Goal: Find specific page/section: Find specific page/section

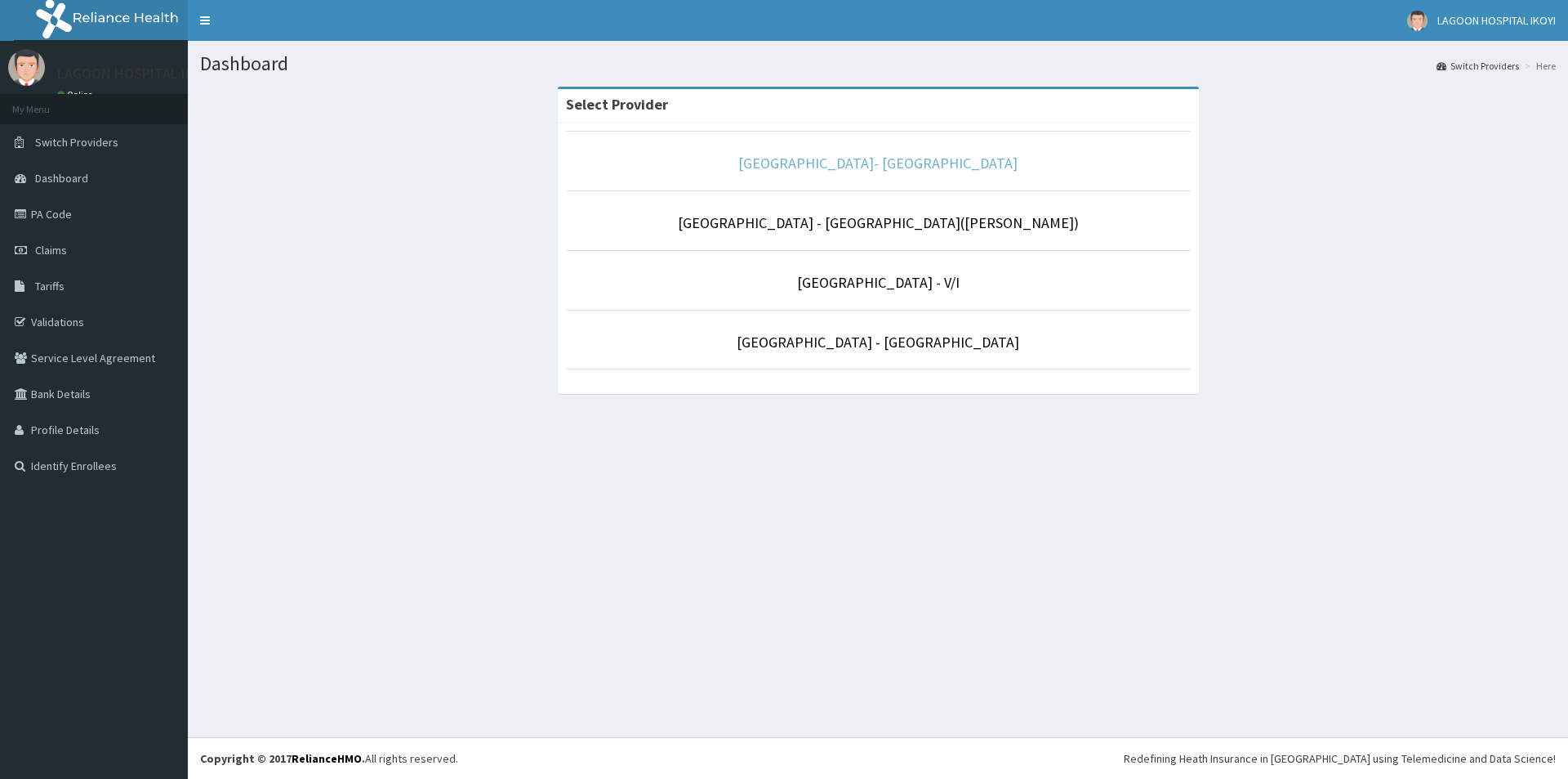
click at [901, 157] on link "[GEOGRAPHIC_DATA]- [GEOGRAPHIC_DATA]" at bounding box center [877, 162] width 279 height 19
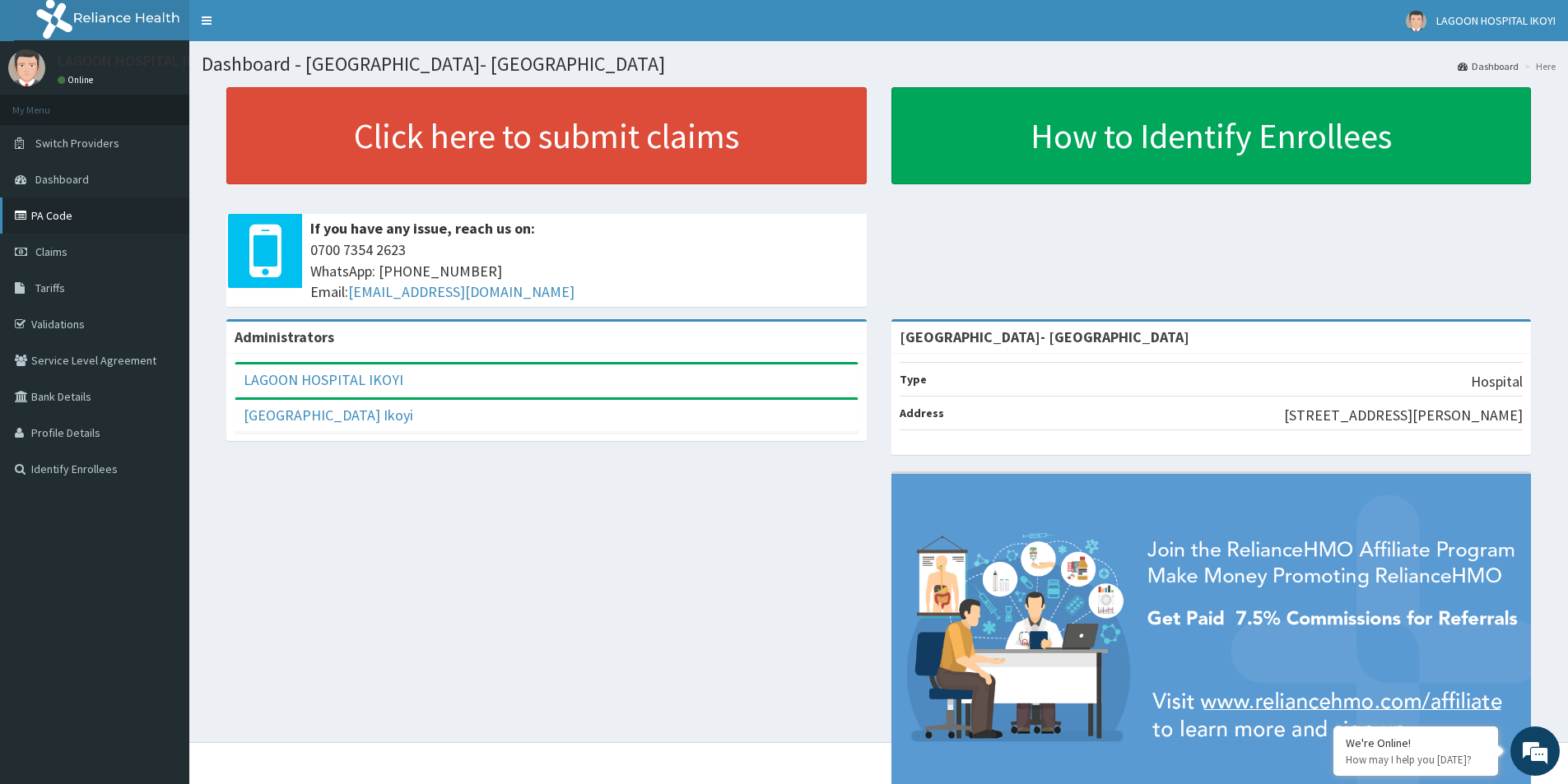
click at [45, 217] on link "PA Code" at bounding box center [95, 215] width 189 height 36
